Goal: Task Accomplishment & Management: Use online tool/utility

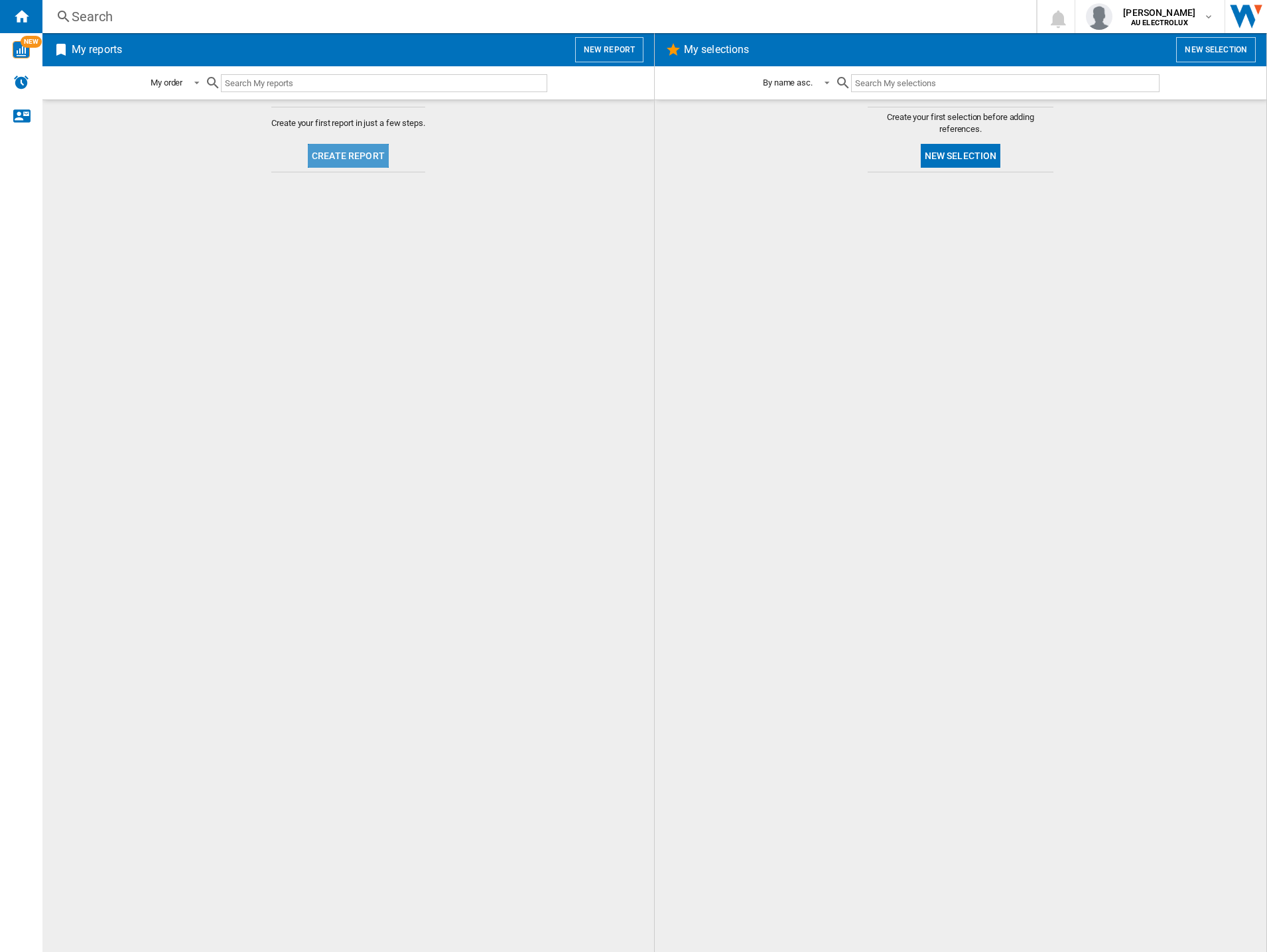
click at [351, 160] on button "Create report" at bounding box center [348, 155] width 81 height 24
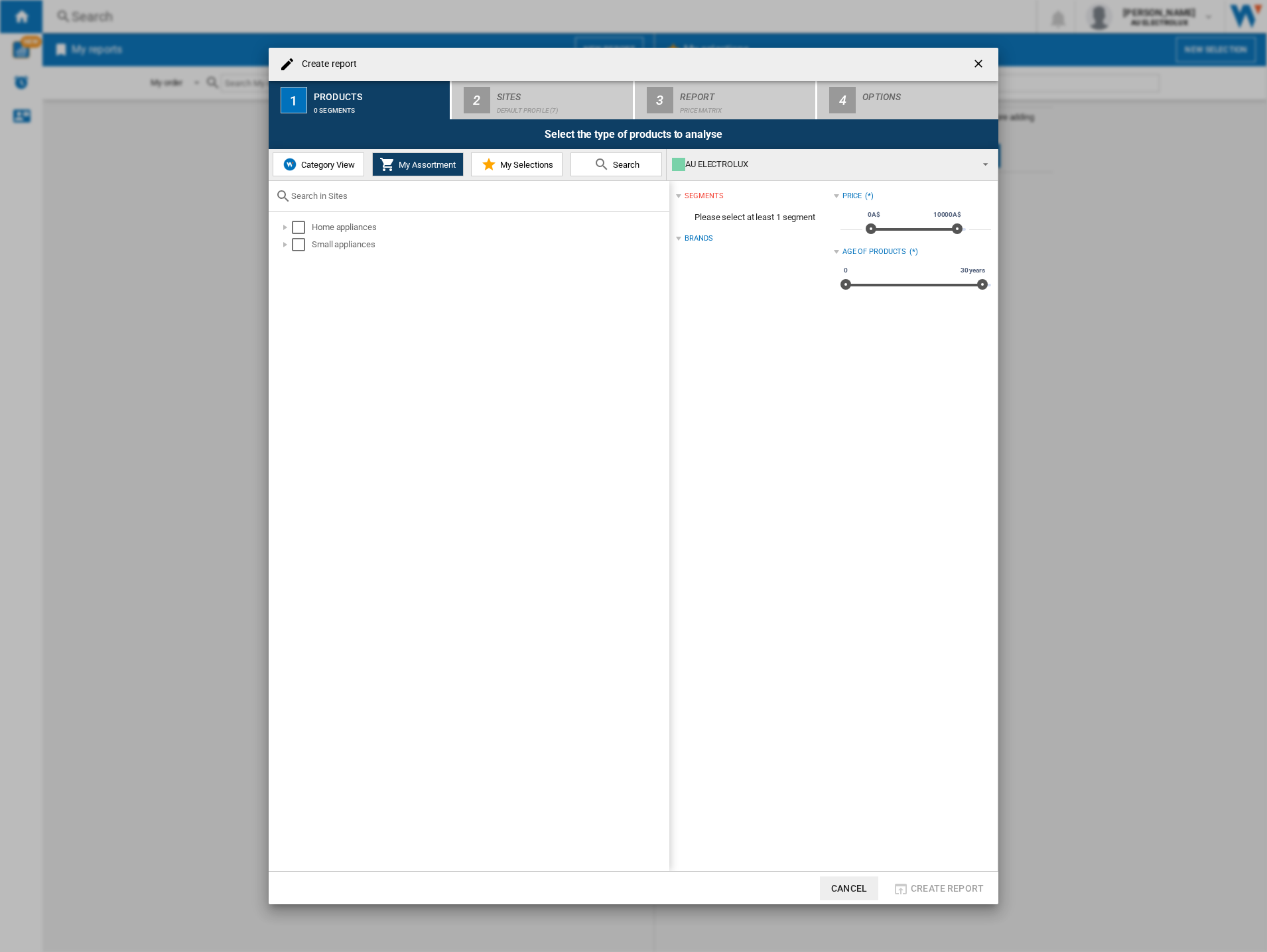
click at [315, 171] on button "Category View" at bounding box center [318, 164] width 91 height 24
click at [295, 226] on div "Select" at bounding box center [292, 227] width 13 height 13
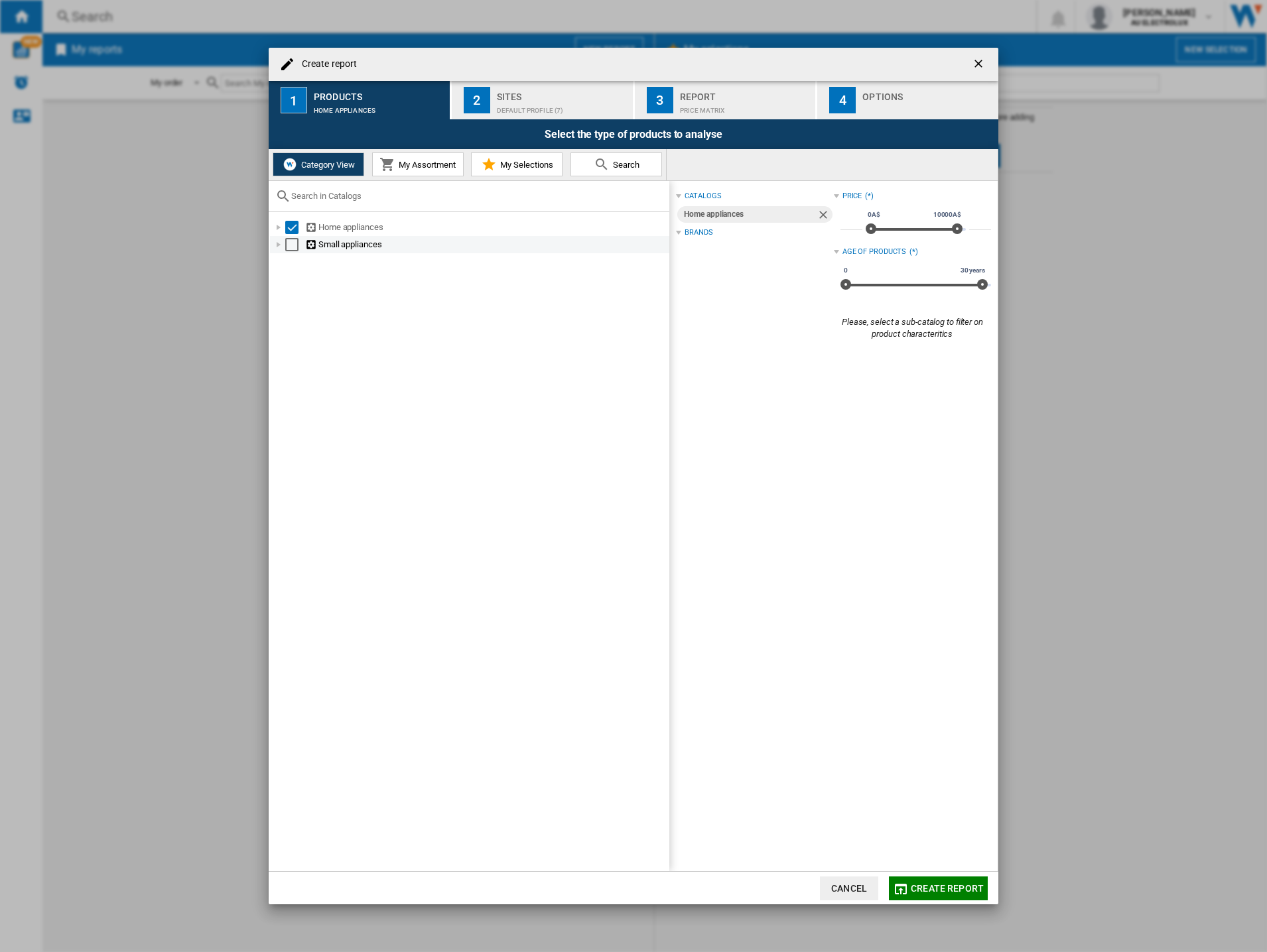
click at [292, 249] on div "Select" at bounding box center [292, 244] width 13 height 13
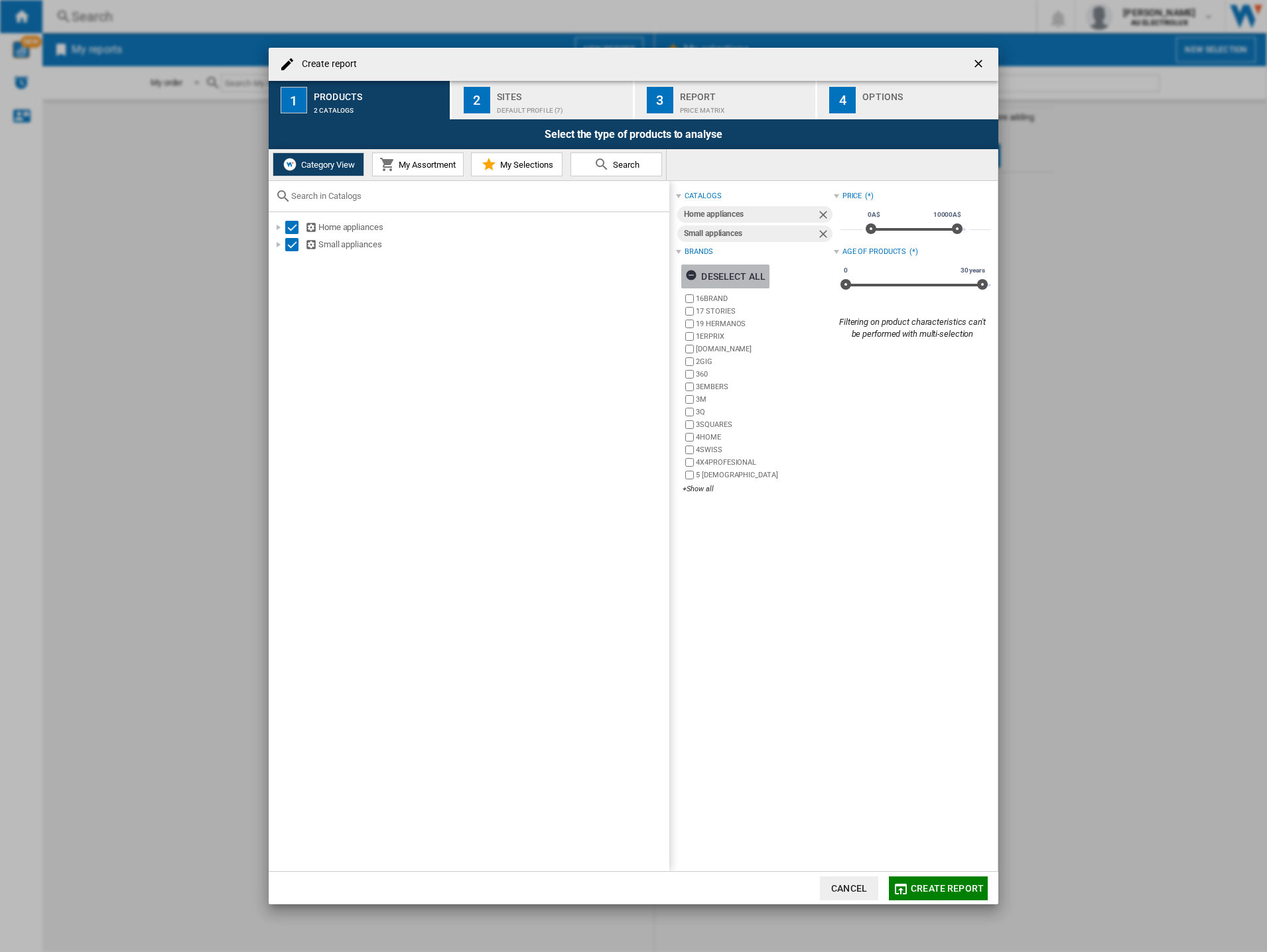
click at [694, 275] on ng-md-icon "button" at bounding box center [693, 277] width 16 height 16
click at [699, 491] on div "+Show all" at bounding box center [757, 488] width 150 height 10
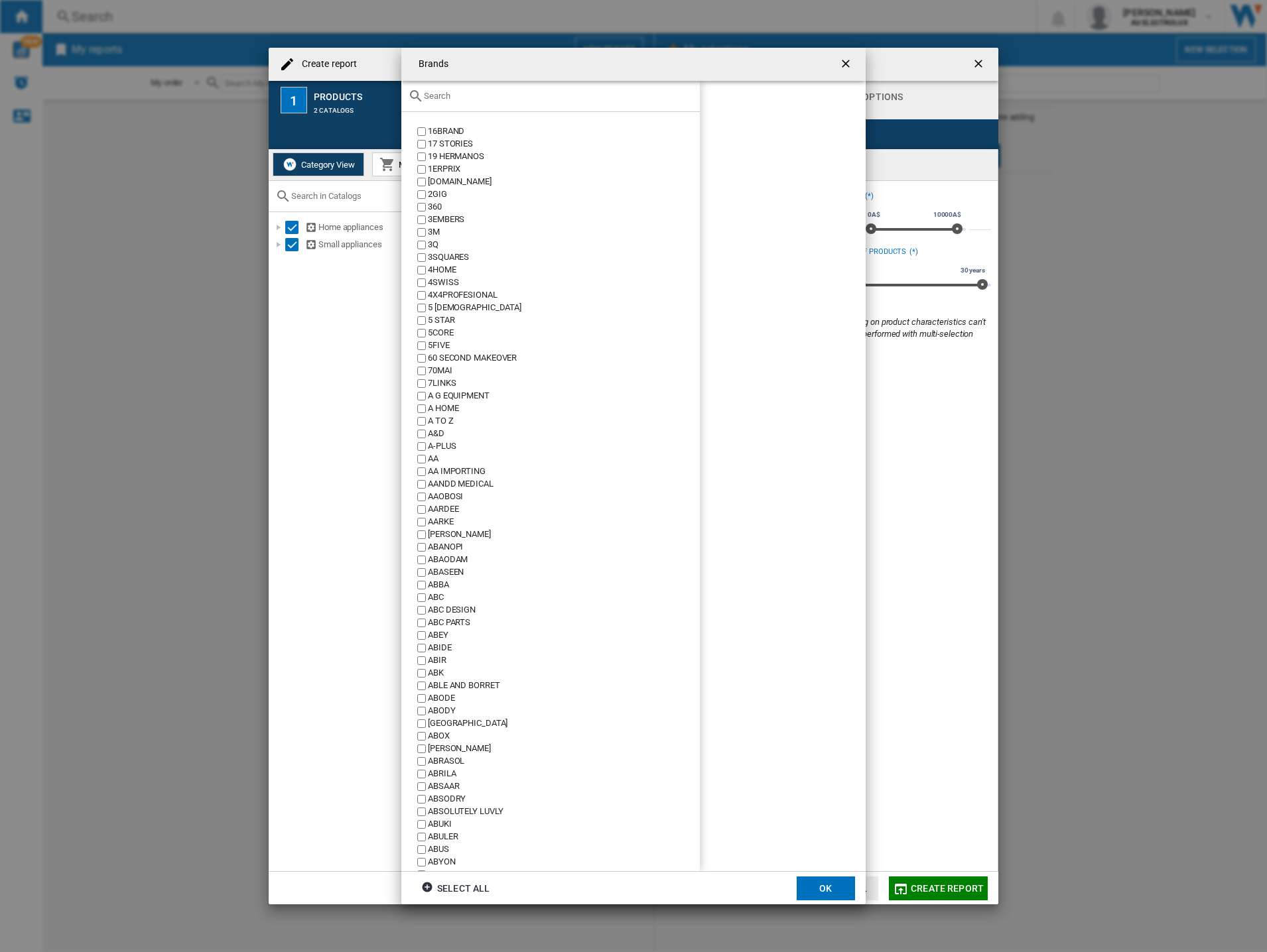
click at [474, 98] on input "text" at bounding box center [558, 95] width 269 height 10
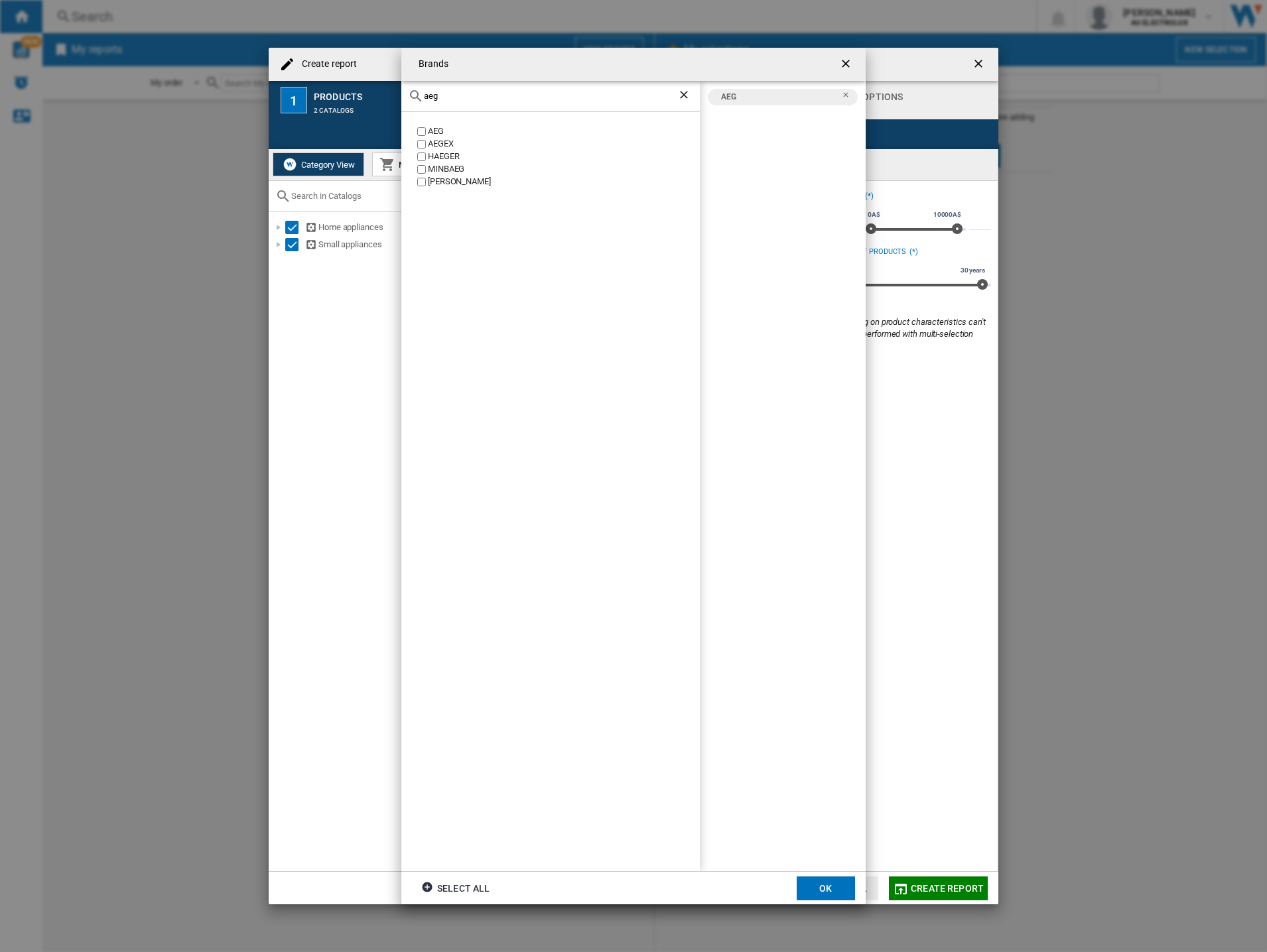
drag, startPoint x: 467, startPoint y: 101, endPoint x: 256, endPoint y: 82, distance: 211.9
click at [256, 82] on div "Brands aeg AEG AEGEX [PERSON_NAME] [GEOGRAPHIC_DATA] [PERSON_NAME] AEG Select a…" at bounding box center [634, 476] width 1267 height 952
click at [504, 86] on div "electrol" at bounding box center [551, 96] width 299 height 31
drag, startPoint x: 487, startPoint y: 93, endPoint x: 231, endPoint y: 96, distance: 256.0
click at [235, 96] on div "Brands electrol ELECTROLINE ELECTROLUX AEG ELECTROLUX Select all OK" at bounding box center [634, 476] width 1267 height 952
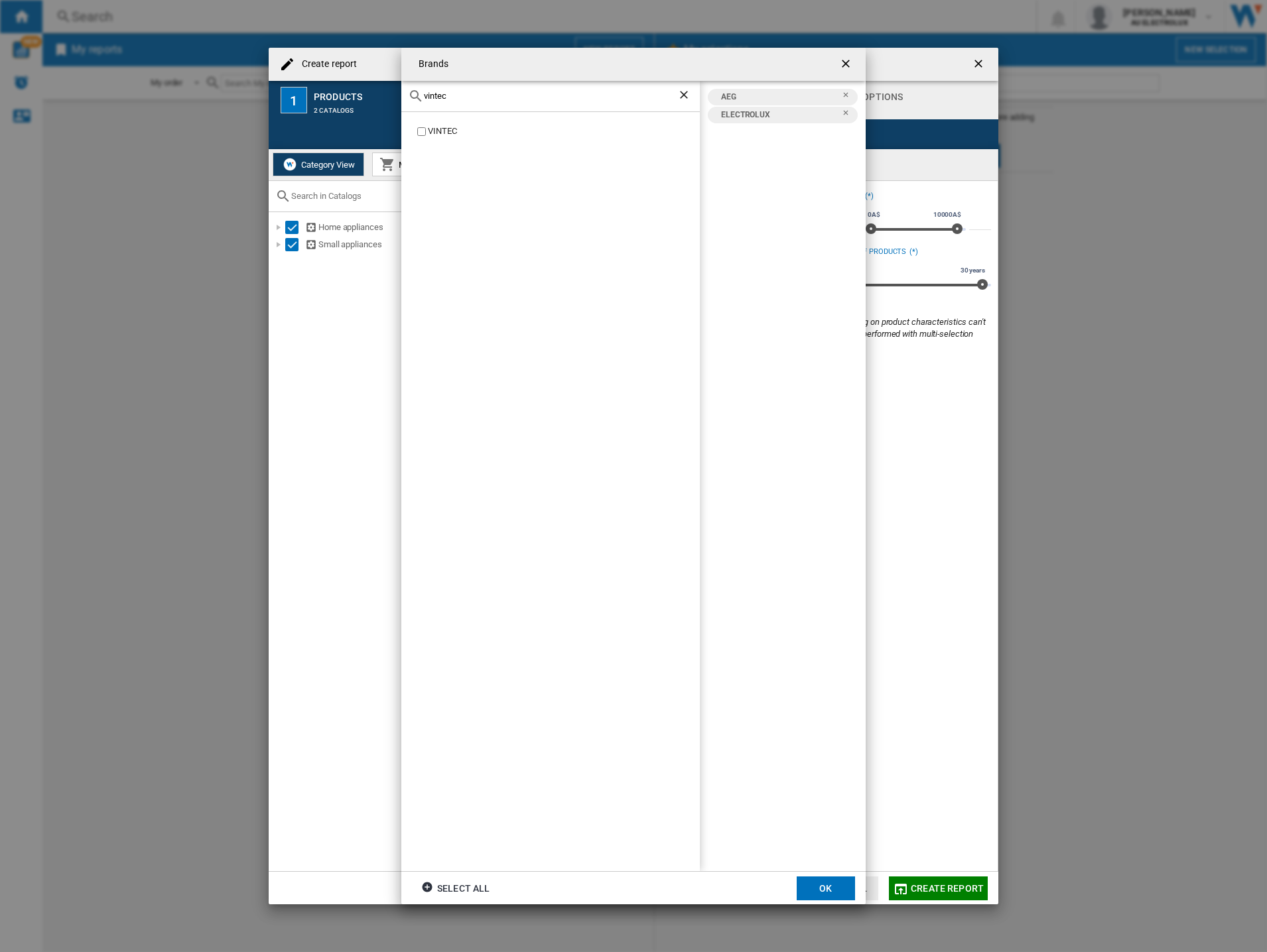
click at [426, 129] on label "VINTEC" at bounding box center [557, 132] width 286 height 12
drag, startPoint x: 460, startPoint y: 103, endPoint x: 334, endPoint y: 81, distance: 127.9
click at [334, 81] on div "Brands vintec VINTEC AEG ELECTROLUX VINTEC Select all OK" at bounding box center [634, 476] width 1267 height 952
drag, startPoint x: 472, startPoint y: 96, endPoint x: 297, endPoint y: 93, distance: 175.0
click at [298, 93] on div "Brands vintec VINTEC AEG ELECTROLUX VINTEC Select all OK" at bounding box center [634, 476] width 1267 height 952
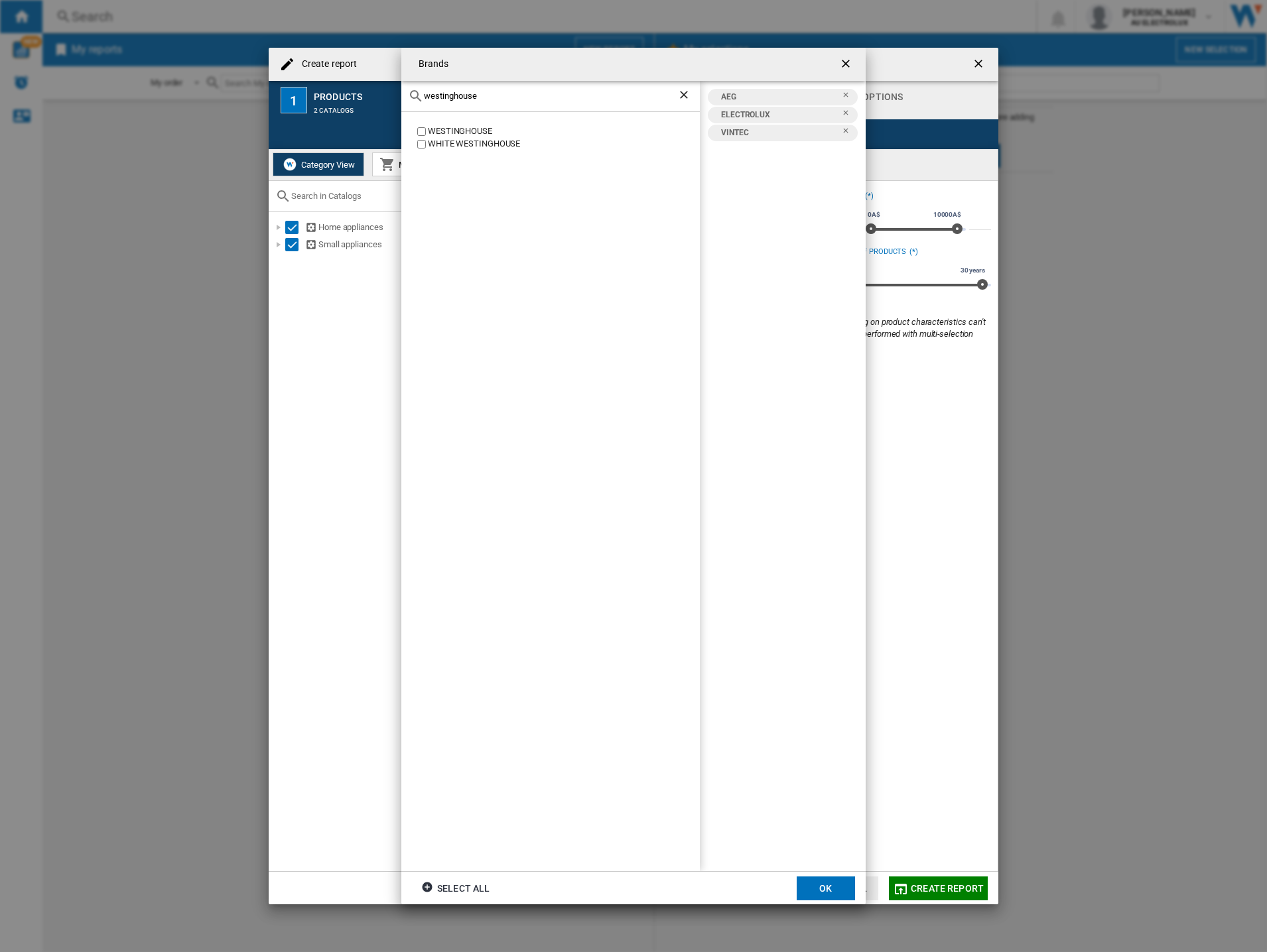
click at [426, 131] on label "WESTINGHOUSE" at bounding box center [557, 132] width 286 height 12
drag, startPoint x: 504, startPoint y: 93, endPoint x: 248, endPoint y: 103, distance: 256.2
click at [250, 93] on div "Brands westinghouse [GEOGRAPHIC_DATA] [GEOGRAPHIC_DATA] AEG ELECTROLUX VINTEC […" at bounding box center [634, 476] width 1267 height 952
type input "beefe"
click at [813, 889] on button "OK" at bounding box center [826, 888] width 58 height 24
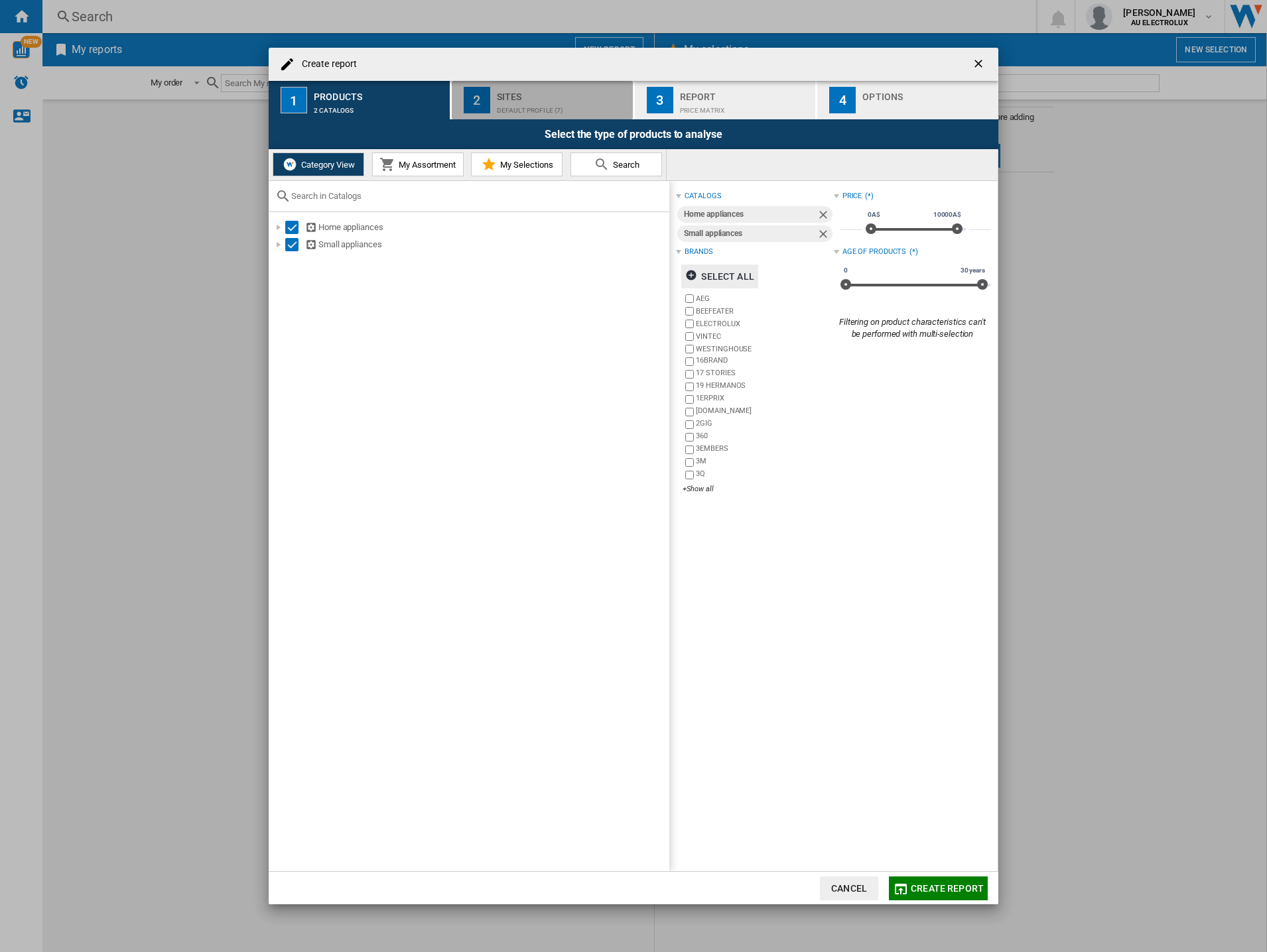
click at [519, 93] on div "Sites" at bounding box center [561, 93] width 131 height 14
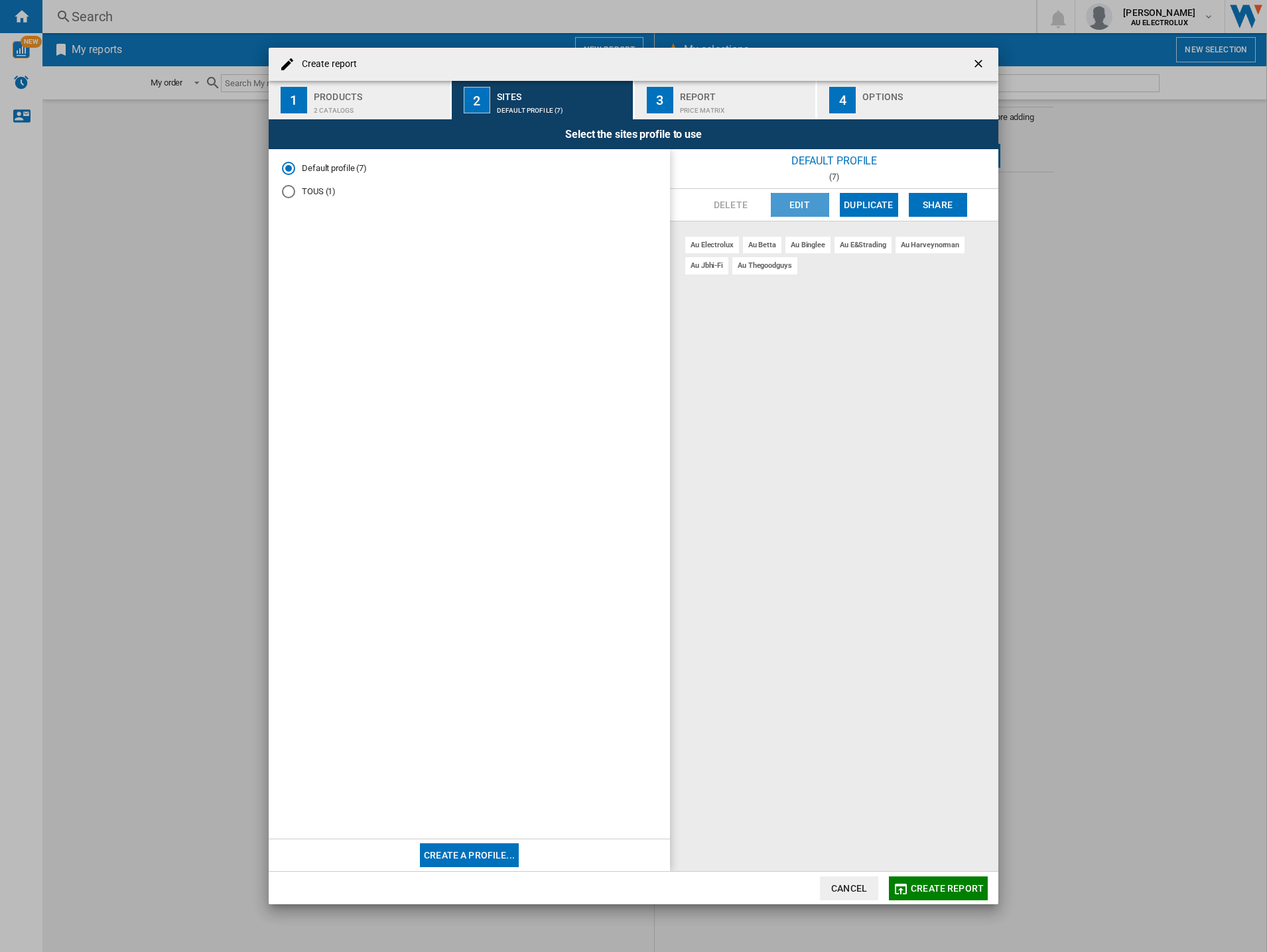
click at [789, 198] on button "Edit" at bounding box center [800, 205] width 58 height 24
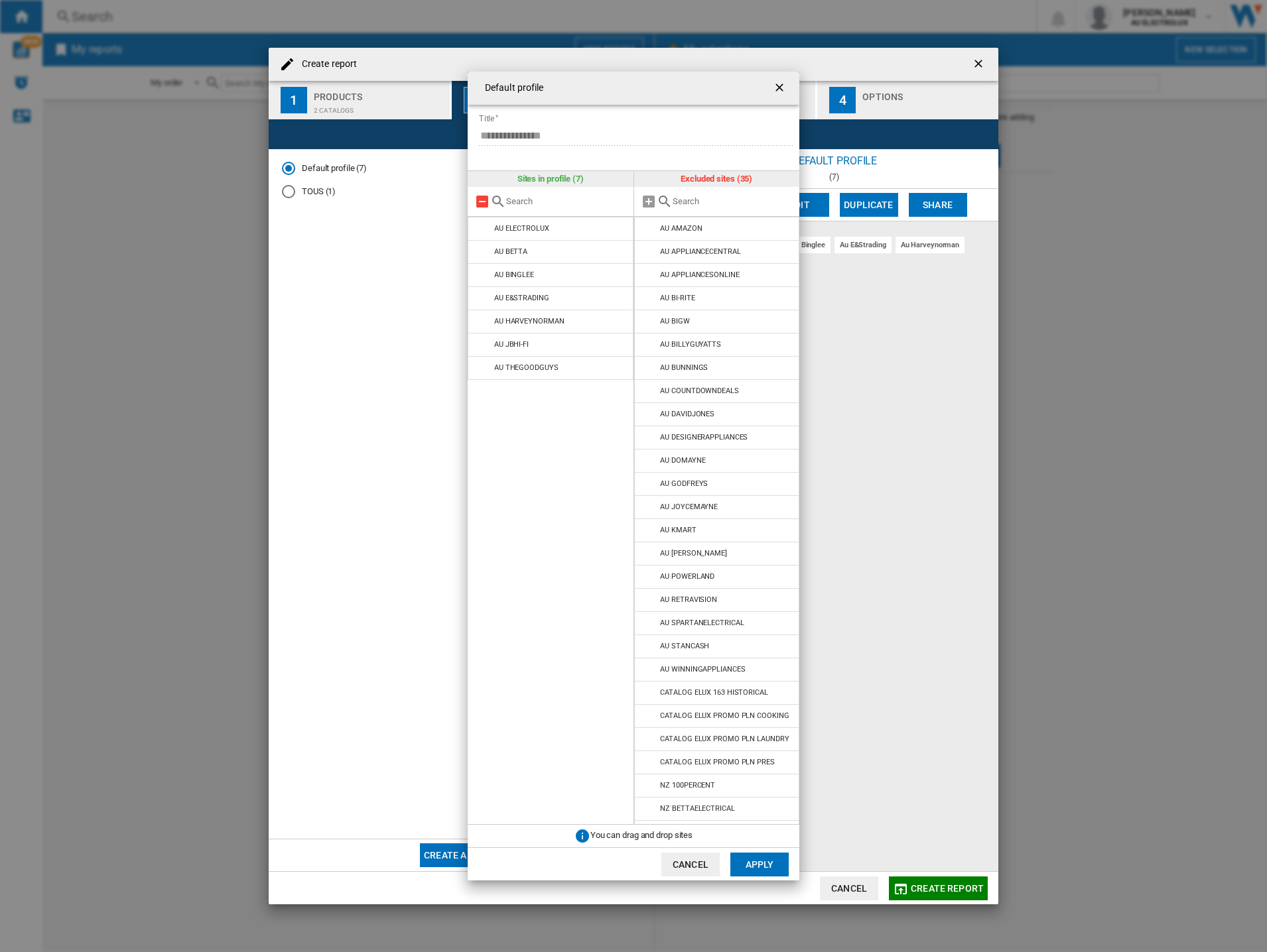
click at [483, 198] on md-icon at bounding box center [482, 201] width 16 height 16
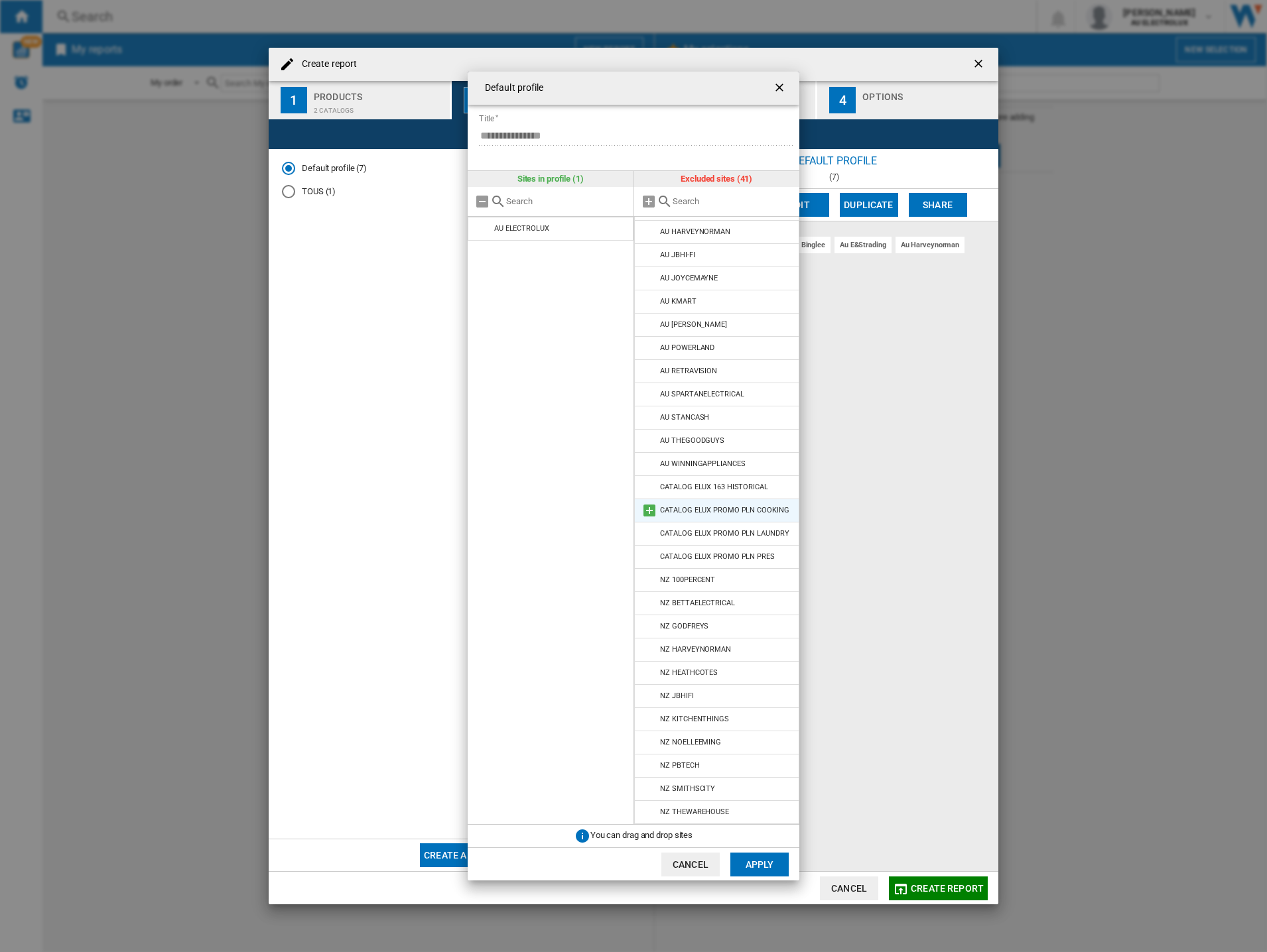
scroll to position [374, 0]
click at [648, 581] on md-icon at bounding box center [649, 580] width 16 height 16
click at [646, 651] on md-icon at bounding box center [649, 650] width 16 height 16
click at [644, 673] on md-icon at bounding box center [649, 673] width 16 height 16
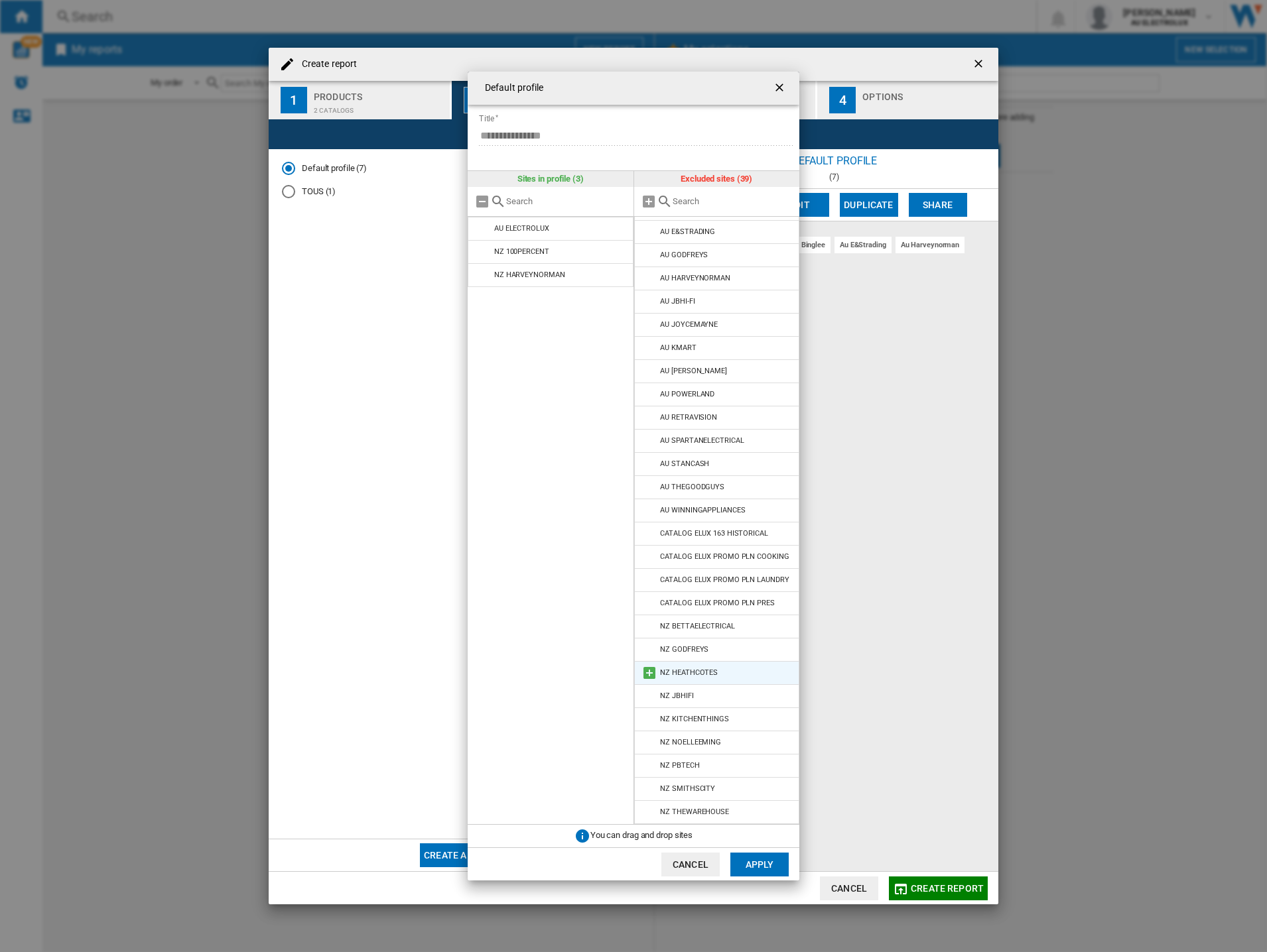
scroll to position [304, 0]
click at [646, 743] on md-icon at bounding box center [649, 742] width 16 height 16
click at [757, 864] on button "Apply" at bounding box center [759, 864] width 58 height 24
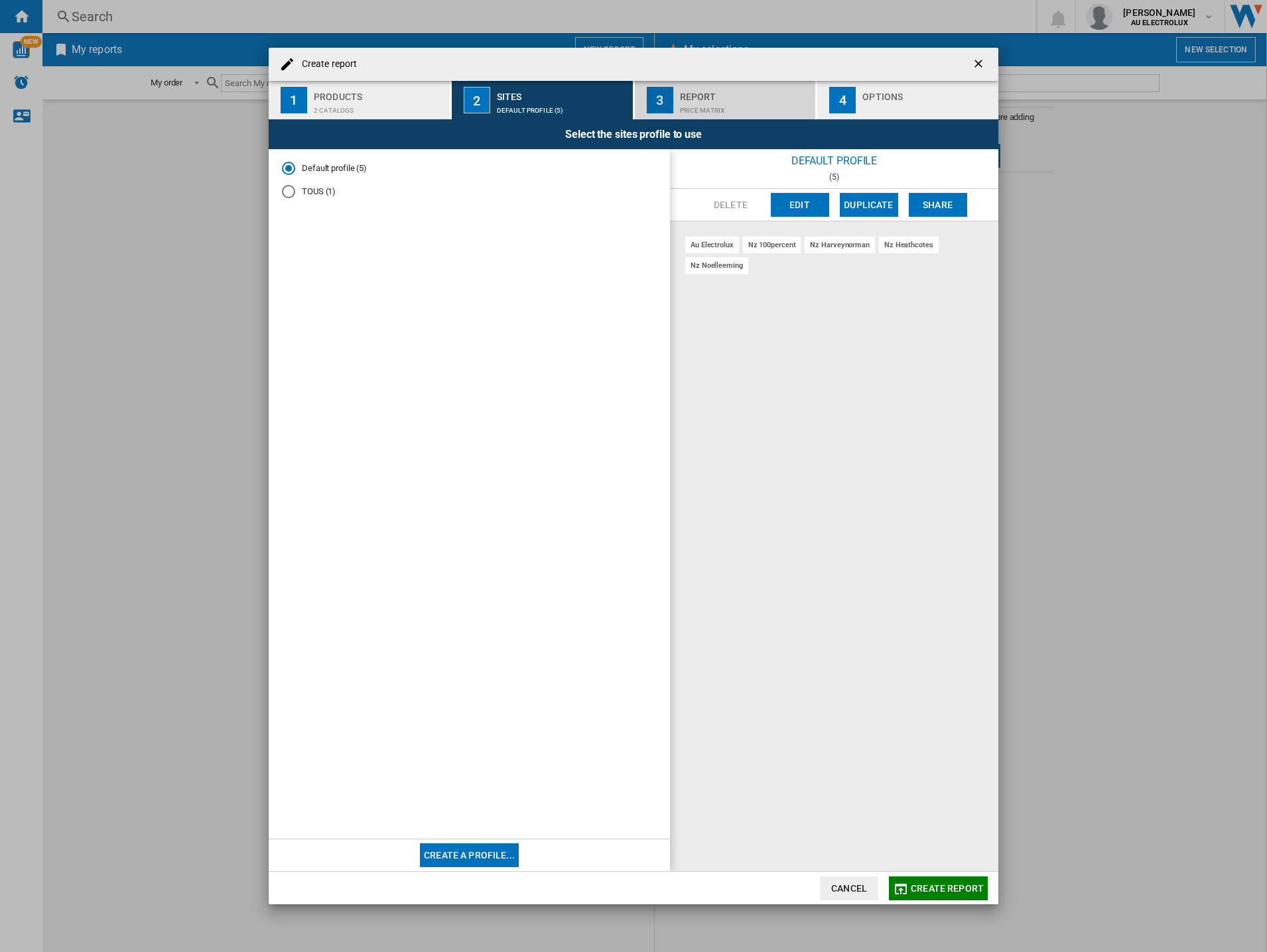
click at [692, 104] on div "Price Matrix" at bounding box center [745, 107] width 131 height 14
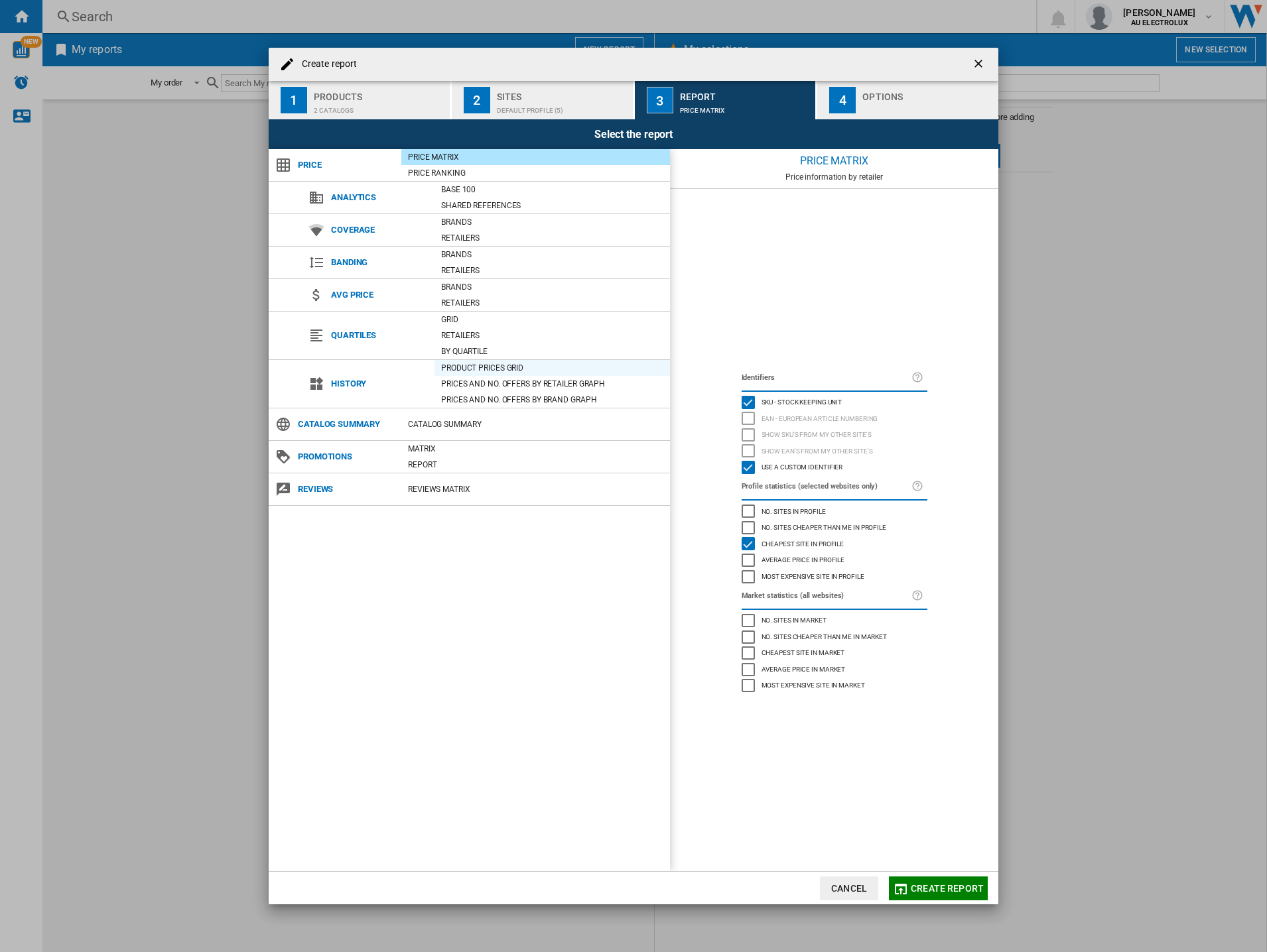
click at [466, 367] on div "Product prices grid" at bounding box center [552, 367] width 235 height 13
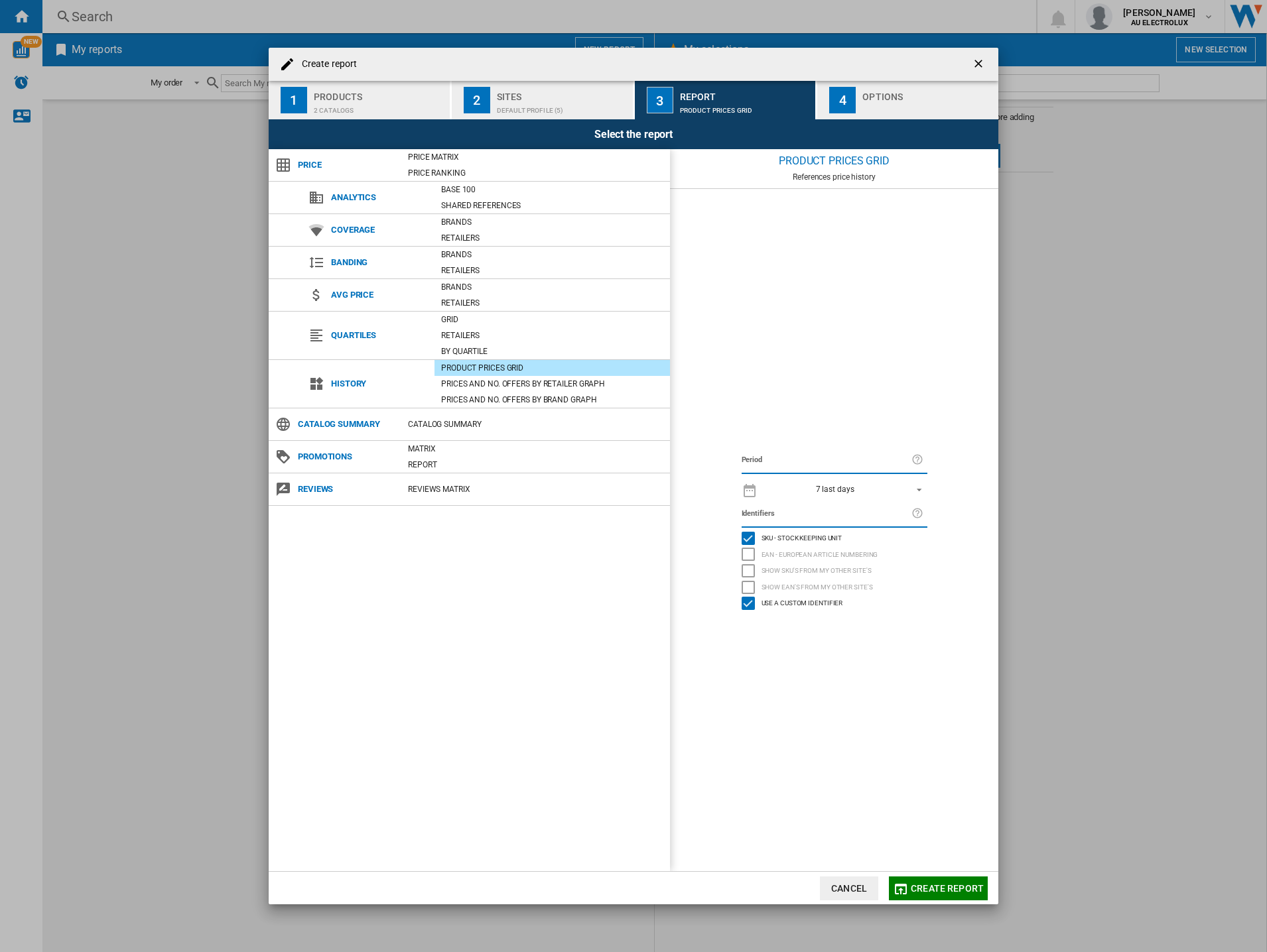
click at [929, 880] on button "Create report" at bounding box center [938, 888] width 98 height 24
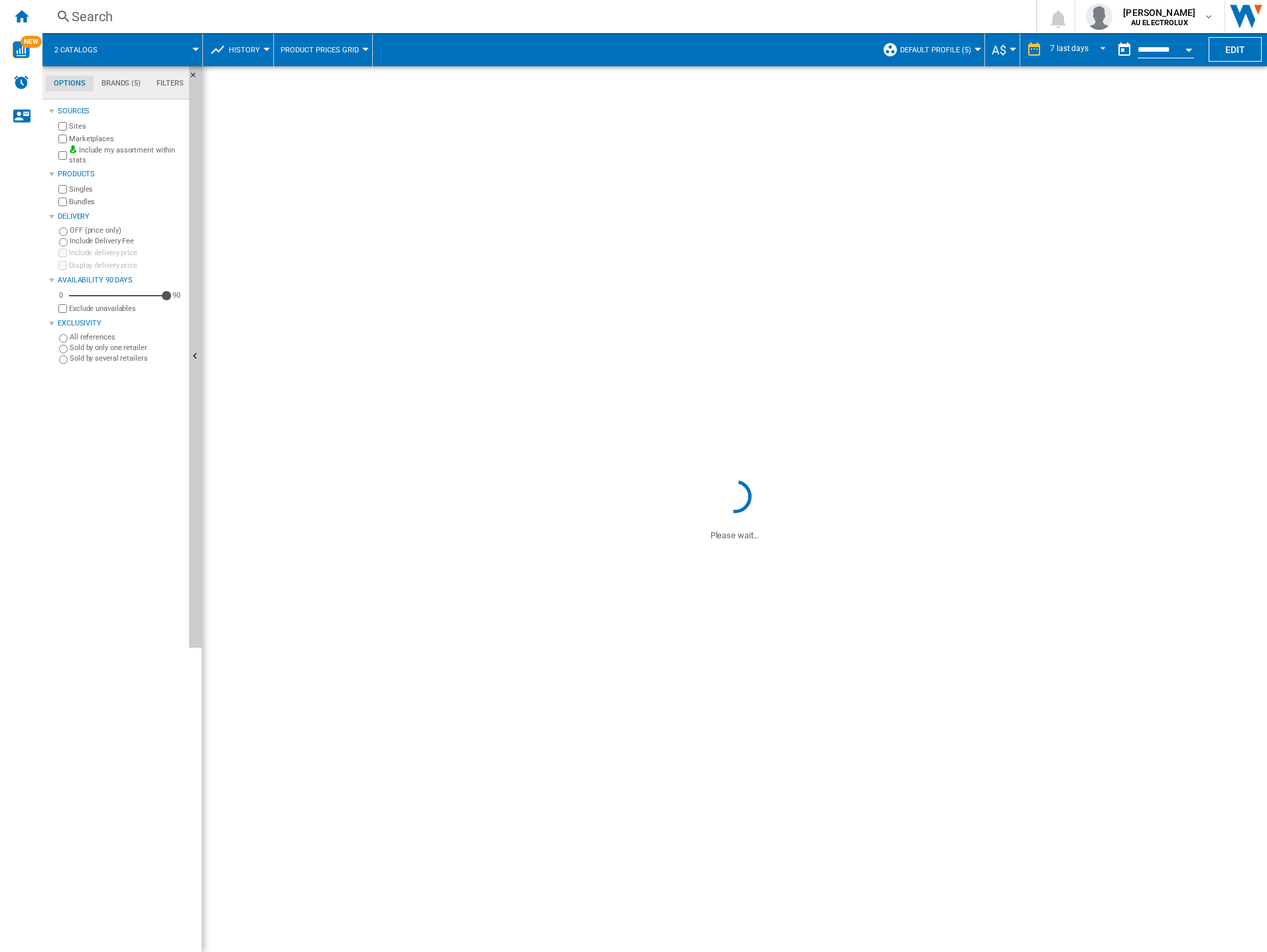
click at [1011, 45] on md-menu "A$ Argentin Peso Australian Dollar balboa Bolivia [GEOGRAPHIC_DATA] Bulgarian l…" at bounding box center [1003, 50] width 35 height 33
click at [1010, 46] on button "A$" at bounding box center [1003, 50] width 21 height 33
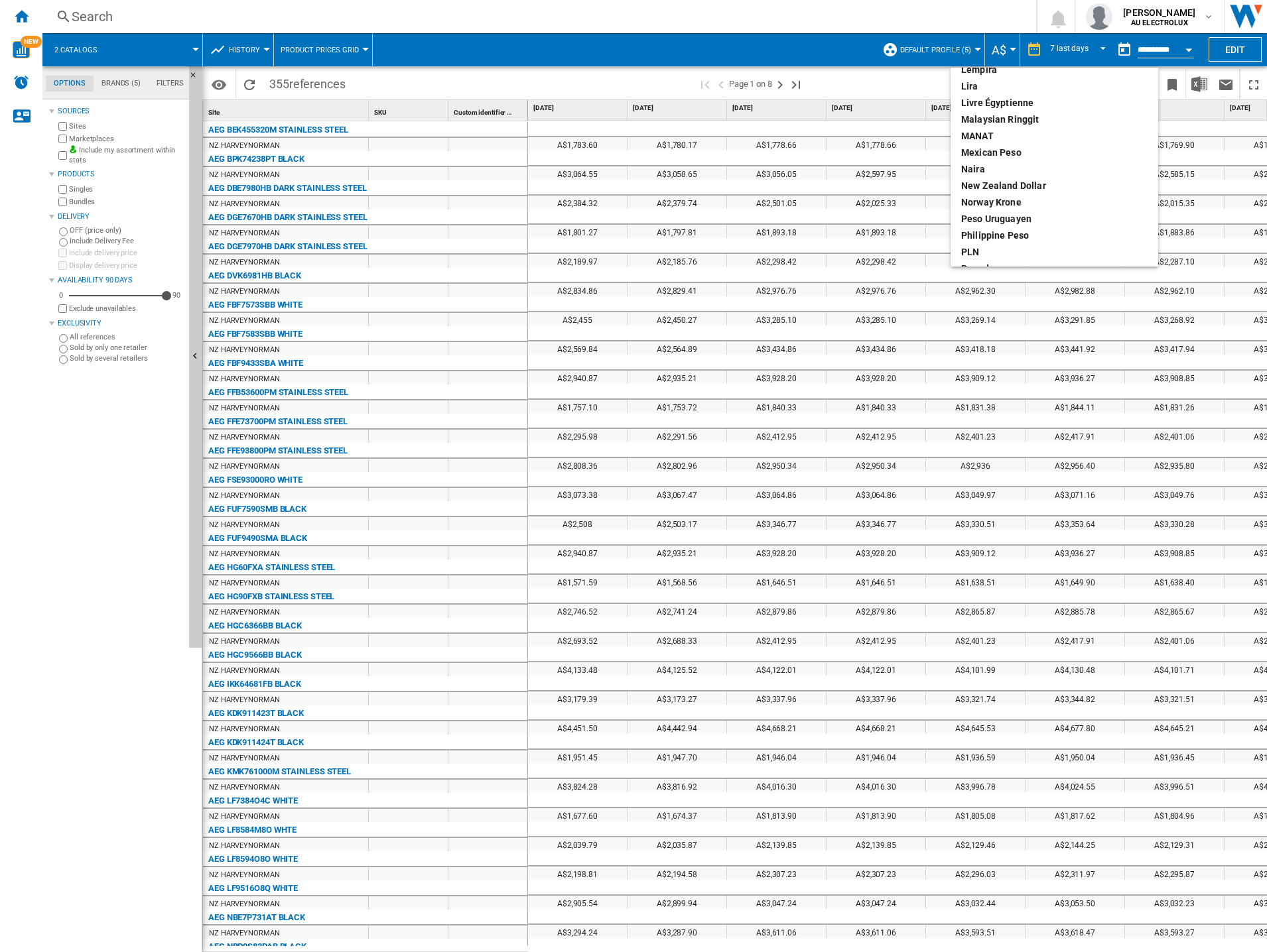
scroll to position [398, 0]
click at [981, 148] on div "New Zealand dollar" at bounding box center [1054, 148] width 186 height 13
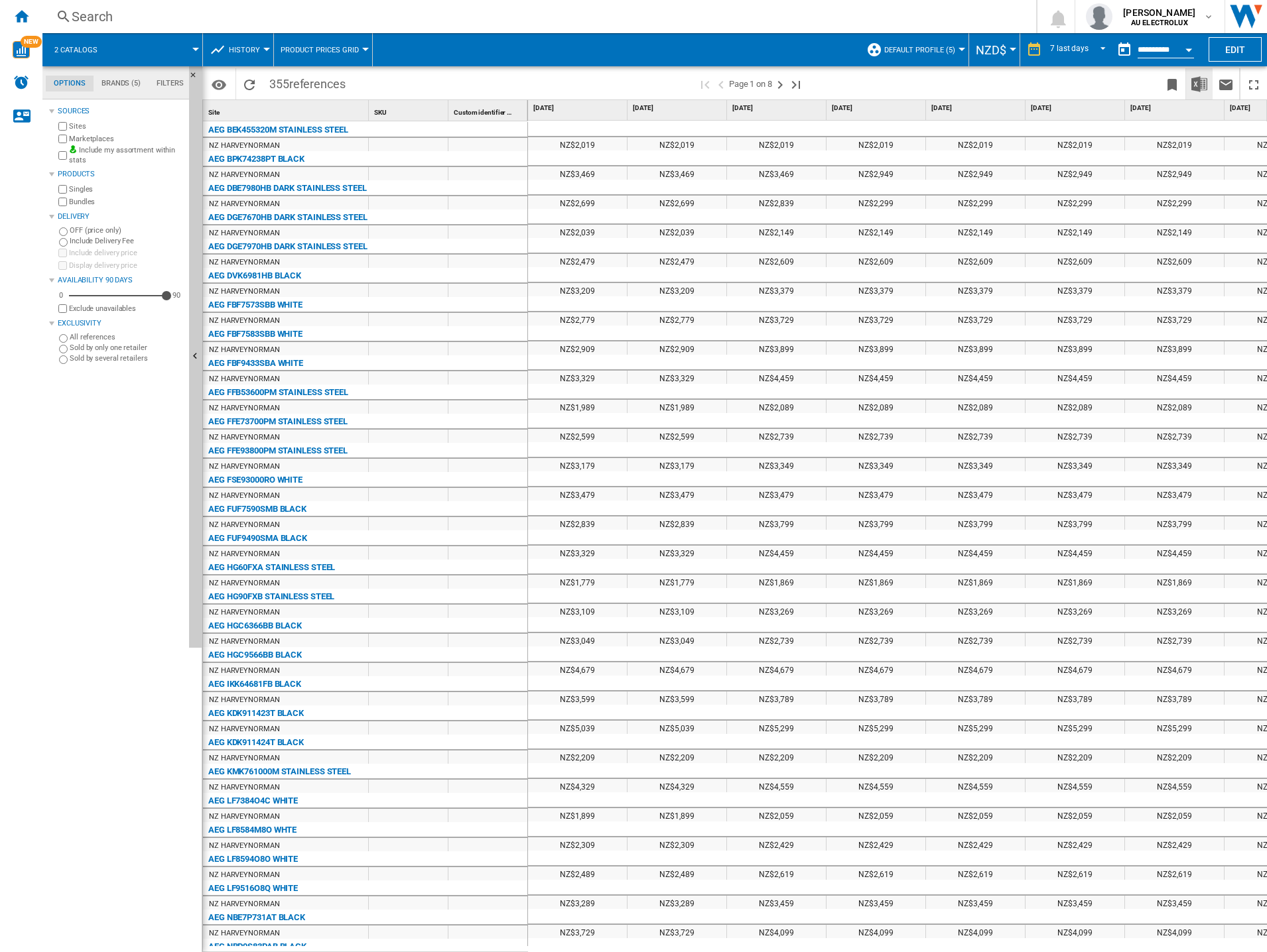
click at [1194, 84] on img "Download in Excel" at bounding box center [1199, 84] width 16 height 16
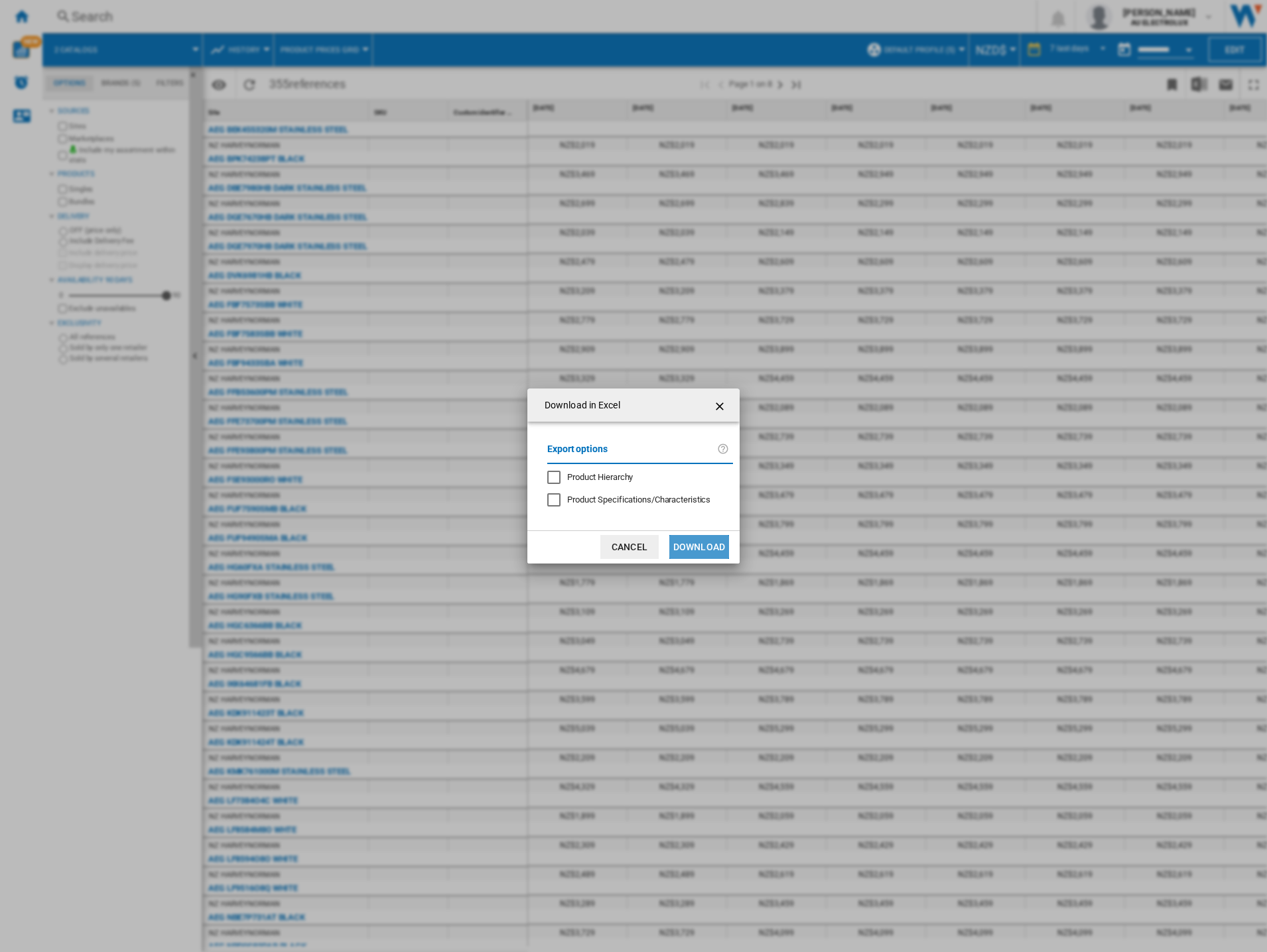
click at [708, 545] on button "Download" at bounding box center [699, 546] width 60 height 24
